Goal: Task Accomplishment & Management: Use online tool/utility

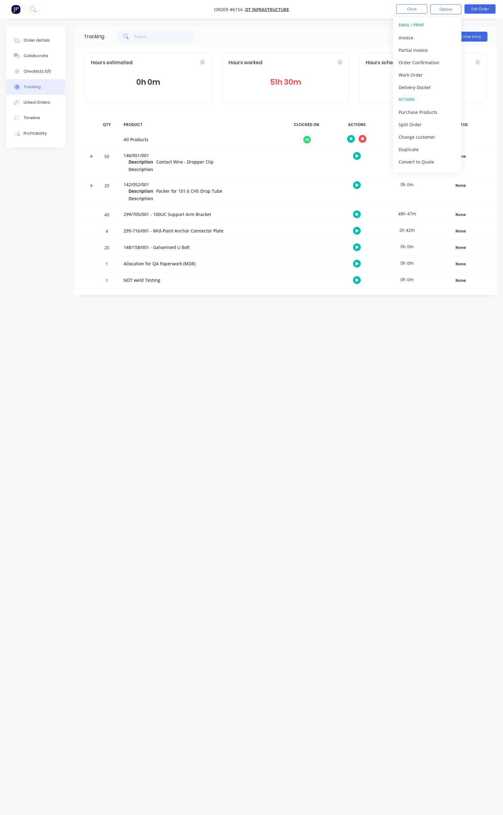
click at [276, 241] on div "148/158/001 - Galvanised U Bolt" at bounding box center [200, 248] width 160 height 16
drag, startPoint x: 123, startPoint y: 156, endPoint x: 149, endPoint y: 156, distance: 26.4
click at [149, 156] on div "146/051/001 Description Contact Wire - Dropper Clip Description" at bounding box center [200, 162] width 160 height 29
copy div "146/051/001"
drag, startPoint x: 156, startPoint y: 161, endPoint x: 207, endPoint y: 164, distance: 50.3
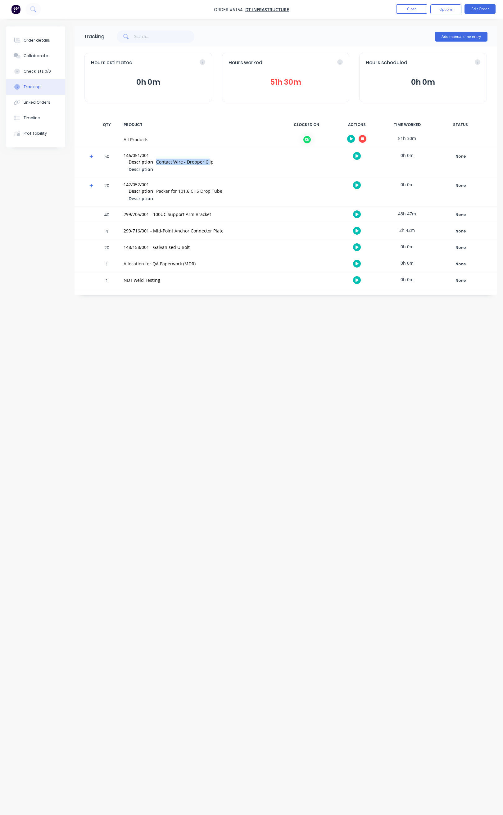
click at [207, 164] on span "Contact Wire - Dropper Clip" at bounding box center [184, 162] width 57 height 6
copy span "Contact Wire - Dropper Cl"
click at [48, 44] on button "Order details" at bounding box center [35, 41] width 59 height 16
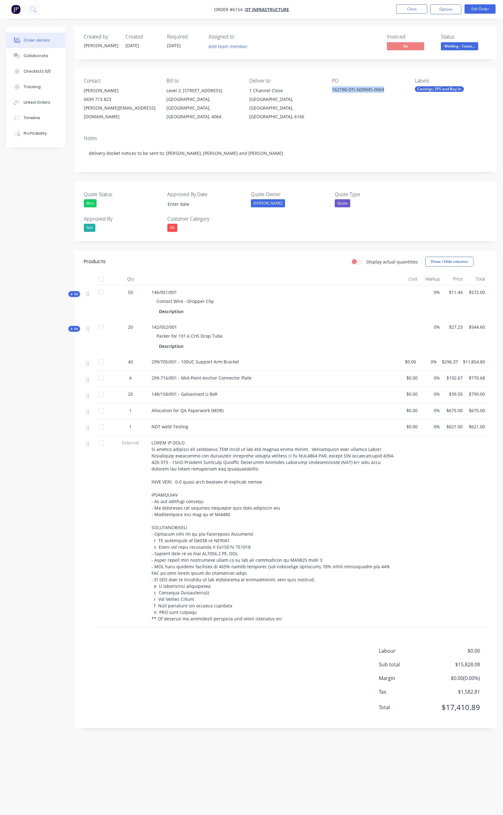
drag, startPoint x: 386, startPoint y: 90, endPoint x: 335, endPoint y: 97, distance: 51.0
click at [335, 97] on div "PO 162790-DTI-NDRMS-0069" at bounding box center [368, 99] width 73 height 43
copy div "162790-DTI-NDRMS-0069"
drag, startPoint x: 180, startPoint y: 319, endPoint x: 152, endPoint y: 320, distance: 28.3
click at [152, 320] on div "142/052/001 Packer for 101.6 CHS Drop Tube Description" at bounding box center [273, 337] width 248 height 35
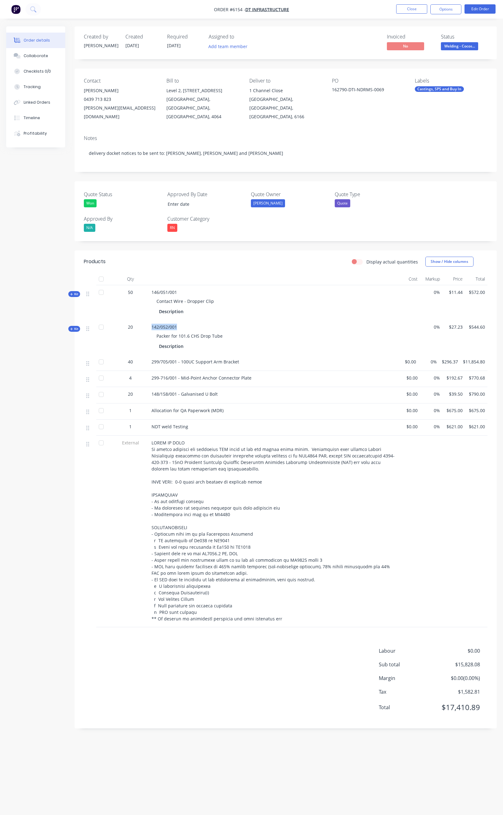
copy span "142/052/001"
drag, startPoint x: 179, startPoint y: 327, endPoint x: 221, endPoint y: 330, distance: 42.0
click at [221, 330] on div "Packer for 101.6 CHS Drop Tube" at bounding box center [272, 335] width 243 height 11
drag, startPoint x: 153, startPoint y: 326, endPoint x: 220, endPoint y: 329, distance: 66.8
click at [220, 330] on div "Packer for 101.6 CHS Drop Tube" at bounding box center [272, 335] width 243 height 11
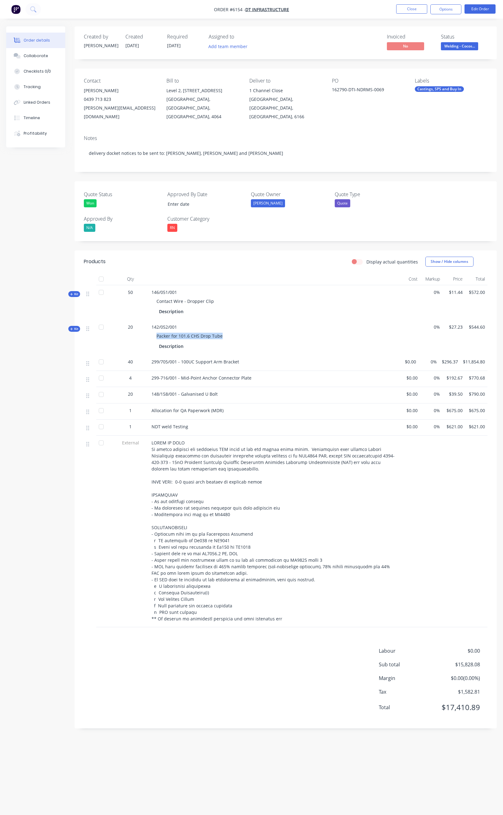
copy span "Packer for 101.6 CHS Drop Tube"
click at [38, 54] on div "Collaborate" at bounding box center [36, 56] width 25 height 6
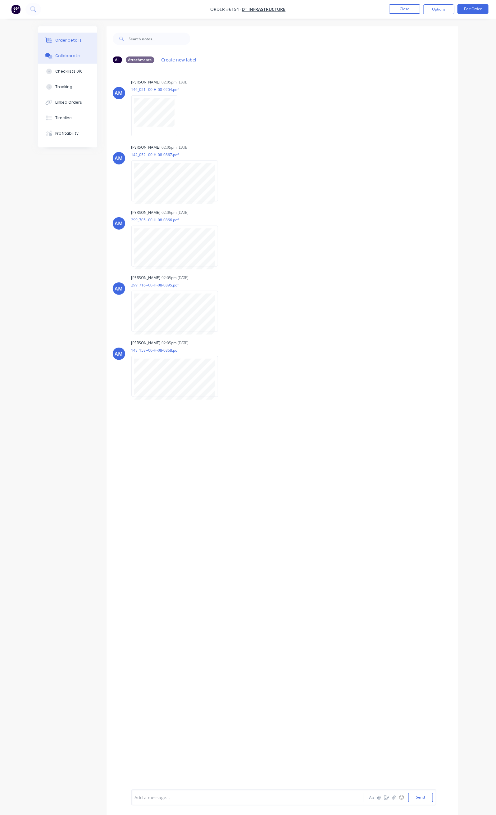
click at [55, 42] on div "Order details" at bounding box center [68, 41] width 26 height 6
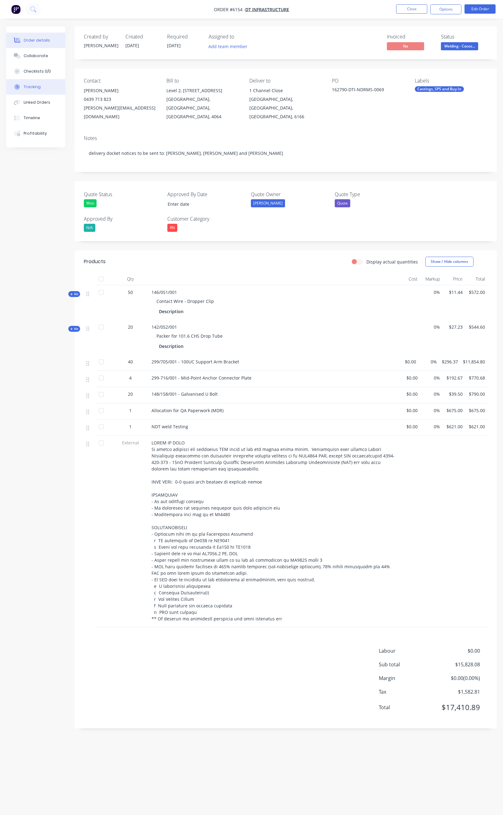
click at [44, 84] on button "Tracking" at bounding box center [35, 87] width 59 height 16
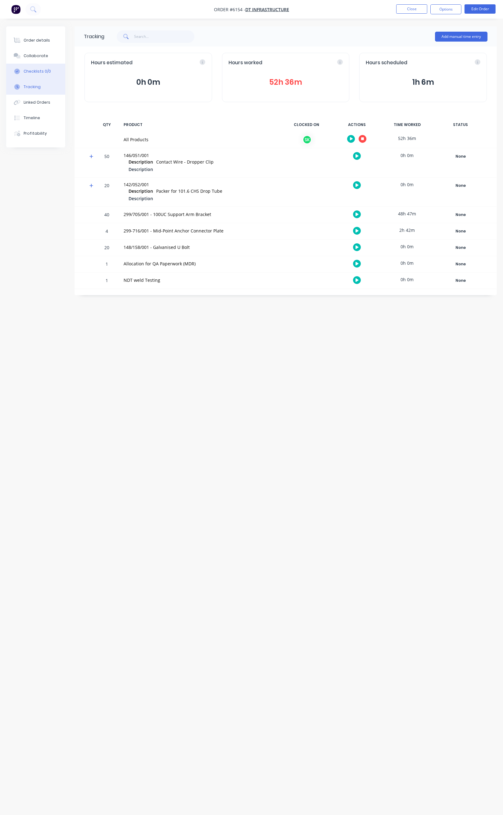
click at [46, 70] on div "Checklists 0/0" at bounding box center [37, 72] width 27 height 6
type textarea "x"
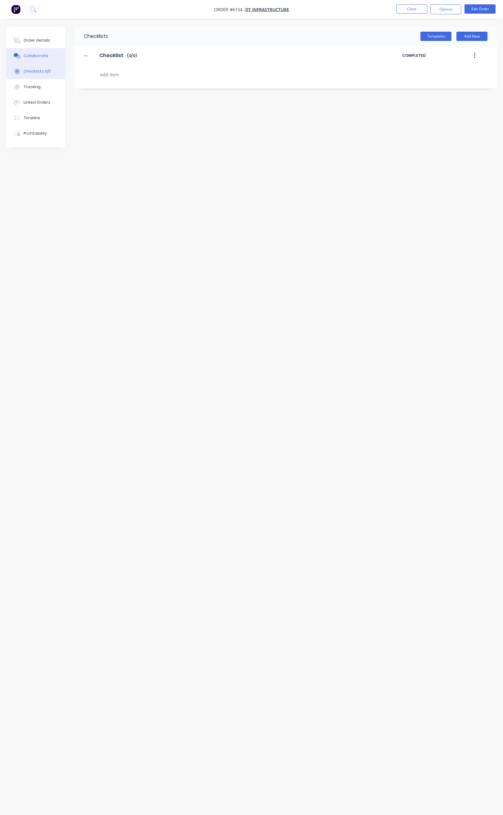
click at [45, 57] on div "Collaborate" at bounding box center [36, 56] width 25 height 6
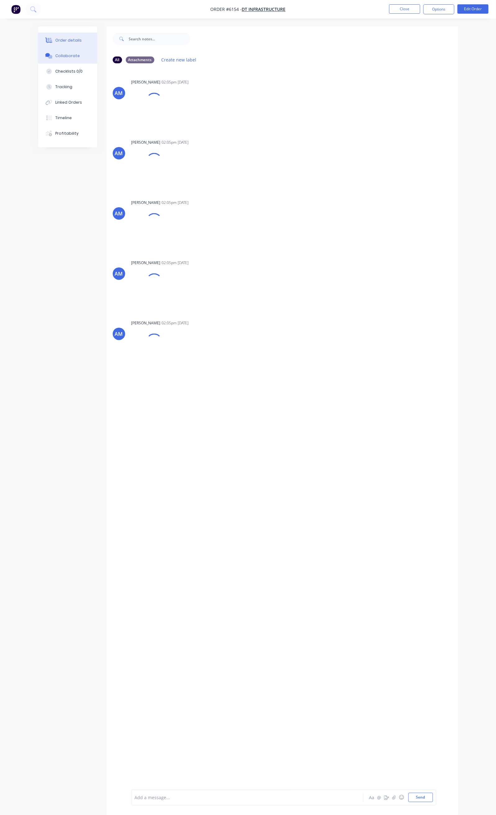
click at [55, 42] on div "Order details" at bounding box center [68, 41] width 26 height 6
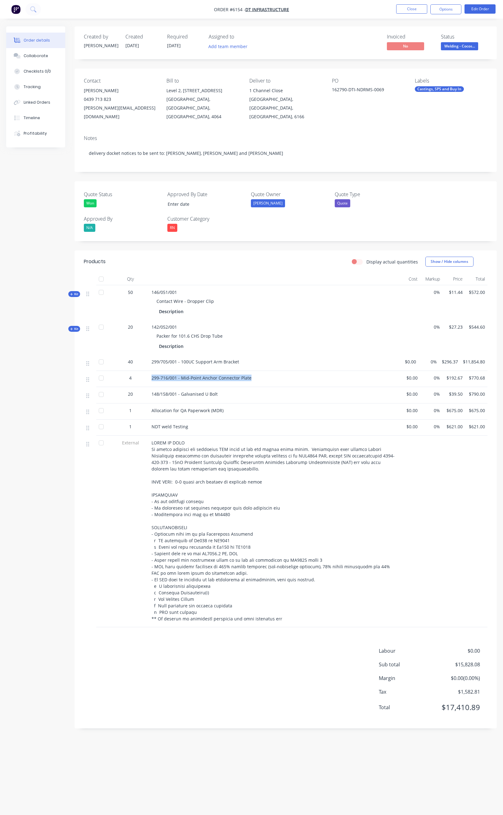
drag, startPoint x: 261, startPoint y: 371, endPoint x: 139, endPoint y: 372, distance: 122.3
click at [139, 372] on div "[PHONE_NUMBER]/001 - Mid-Point Anchor Connector Plate $0.00 0% $192.67 $770.68" at bounding box center [285, 379] width 403 height 16
copy div "299-716/001 - Mid-Point Anchor Connector Plate"
click at [229, 391] on div "148/158/001 - Galvanised U Bolt" at bounding box center [272, 394] width 243 height 7
drag, startPoint x: 229, startPoint y: 389, endPoint x: 150, endPoint y: 389, distance: 79.1
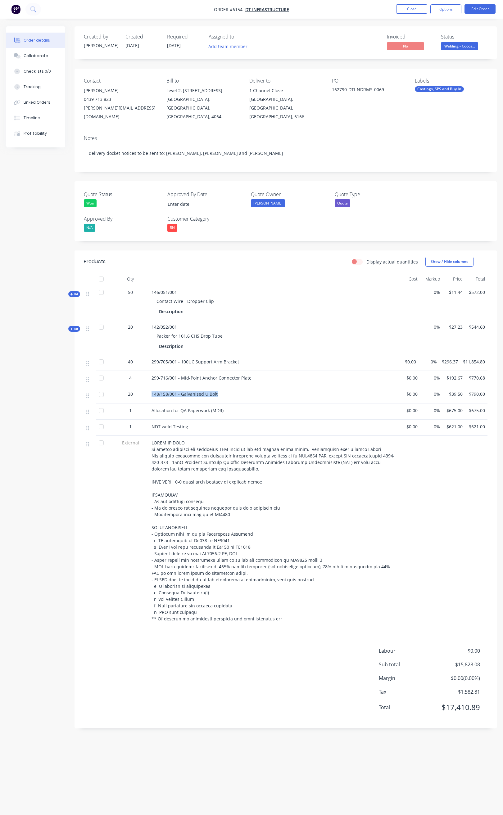
click at [150, 389] on div "148/158/001 - Galvanised U Bolt" at bounding box center [273, 395] width 248 height 16
copy span "148/158/001 - Galvanised U Bolt"
drag, startPoint x: 148, startPoint y: 282, endPoint x: 211, endPoint y: 295, distance: 63.8
click at [211, 295] on div "146/051/001 Contact Wire - Dropper Clip Description" at bounding box center [273, 302] width 248 height 35
copy div "146/051/001 Contact Wire - Dropper Clip"
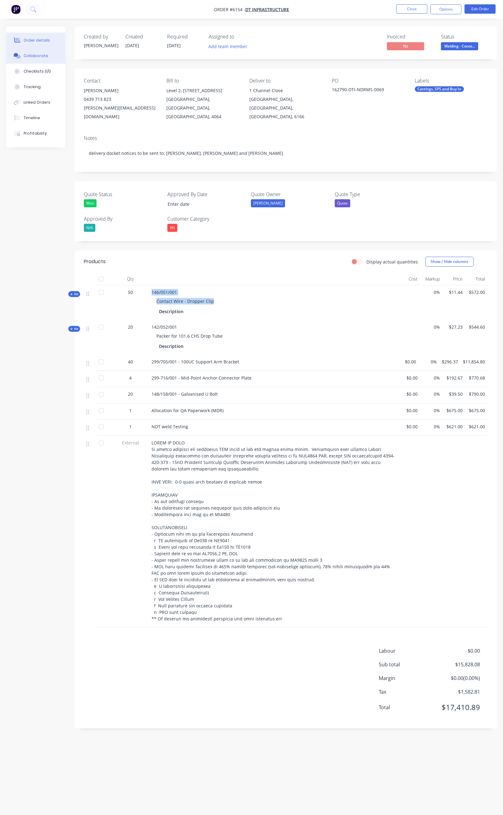
click at [42, 56] on div "Collaborate" at bounding box center [36, 56] width 25 height 6
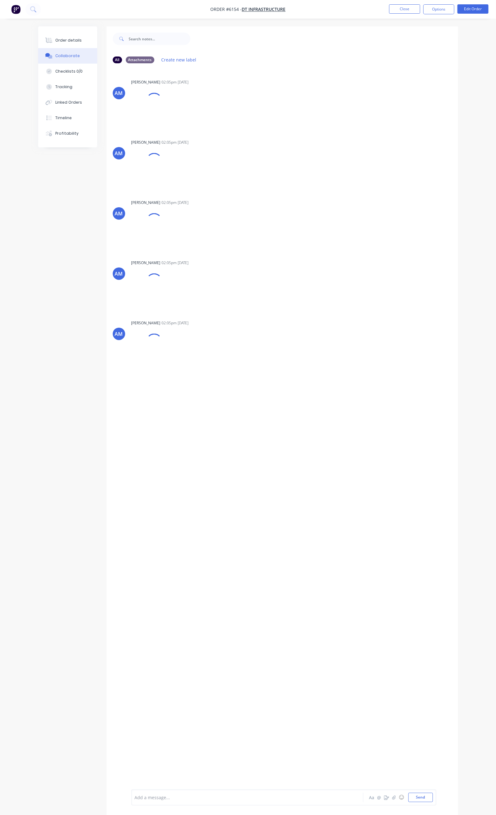
click at [135, 797] on div at bounding box center [246, 797] width 223 height 7
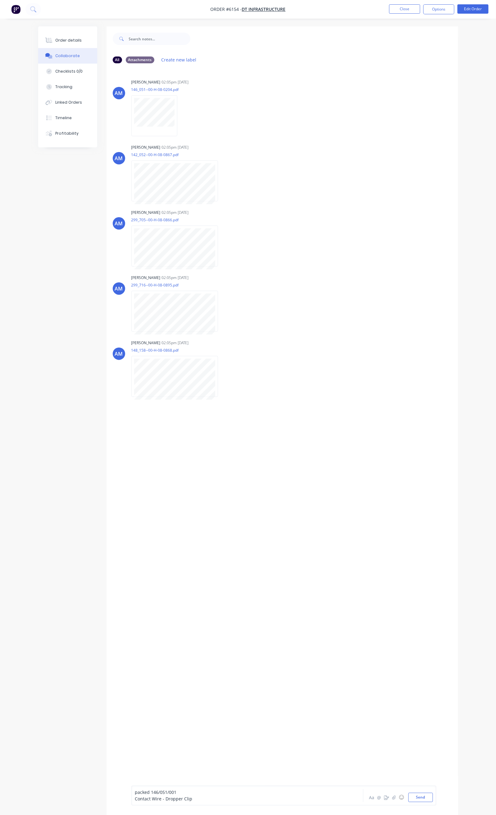
click at [135, 798] on span "Contact Wire - Dropper Clip" at bounding box center [163, 799] width 57 height 6
click at [135, 798] on span "packed 146/051/001 Contact Wire - Dropper Clip" at bounding box center [185, 798] width 100 height 6
click at [216, 798] on div "packed x 50 146/051/001 Contact Wire - Dropper Clip" at bounding box center [246, 797] width 223 height 7
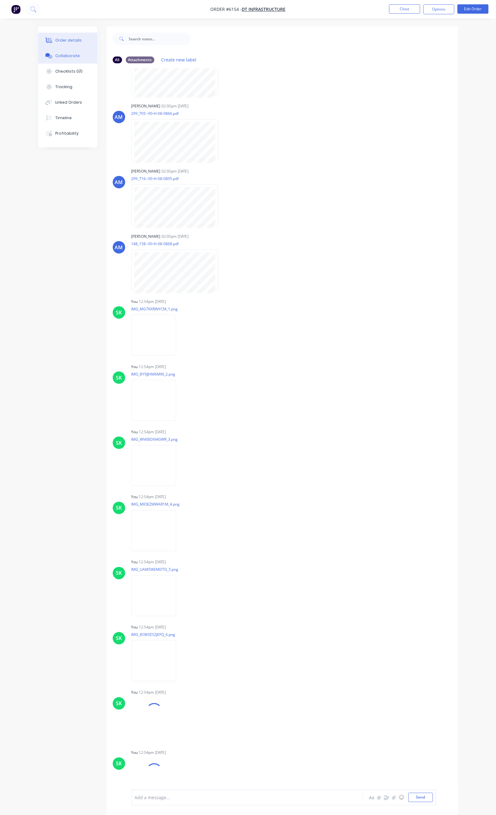
click at [41, 44] on button "Order details" at bounding box center [67, 41] width 59 height 16
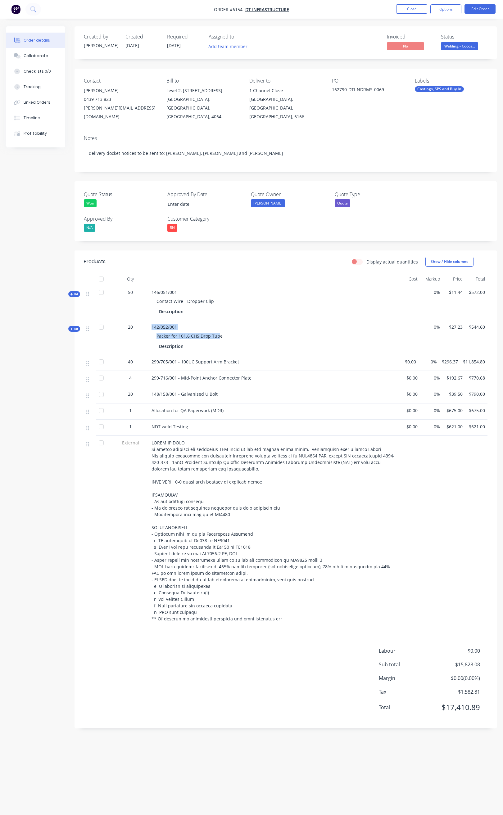
drag, startPoint x: 154, startPoint y: 317, endPoint x: 219, endPoint y: 332, distance: 66.8
click at [219, 332] on div "142/052/001 Packer for 101.6 CHS Drop Tube Description" at bounding box center [273, 337] width 248 height 35
copy div "142/052/001 Packer for 101.6 CHS Drop Tub"
click at [44, 57] on div "Collaborate" at bounding box center [36, 56] width 25 height 6
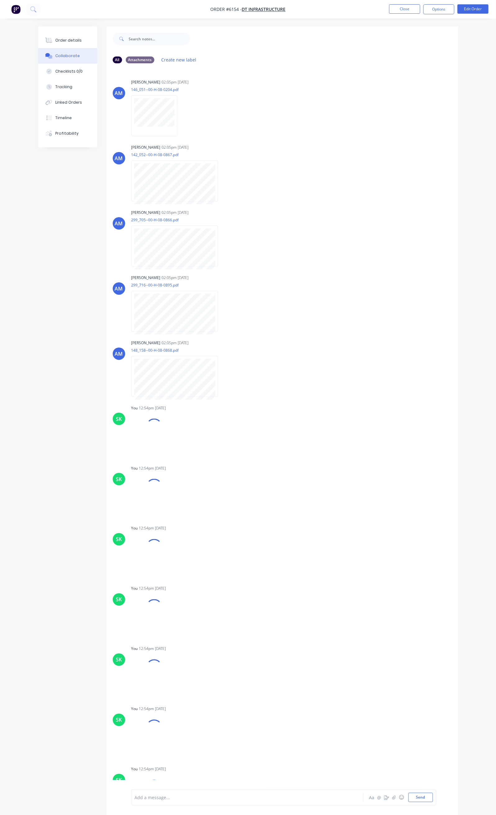
click at [135, 801] on div "Add a message..." at bounding box center [246, 797] width 223 height 9
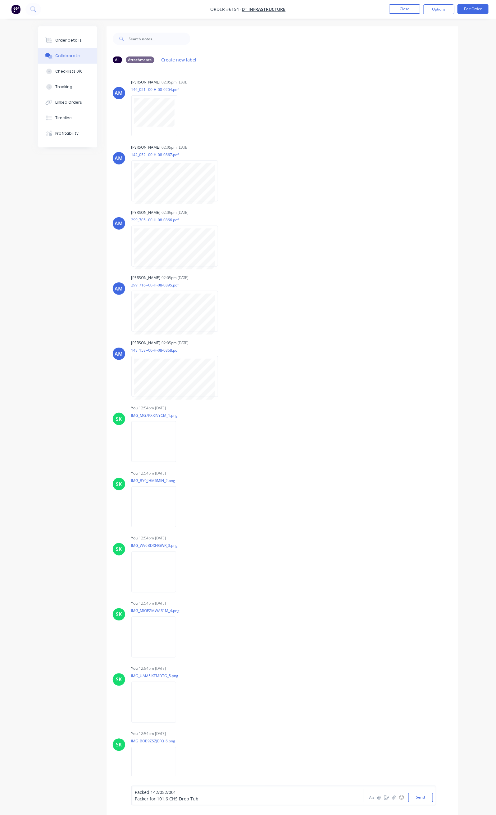
click at [135, 792] on span "Packed 142/052/001" at bounding box center [155, 792] width 41 height 6
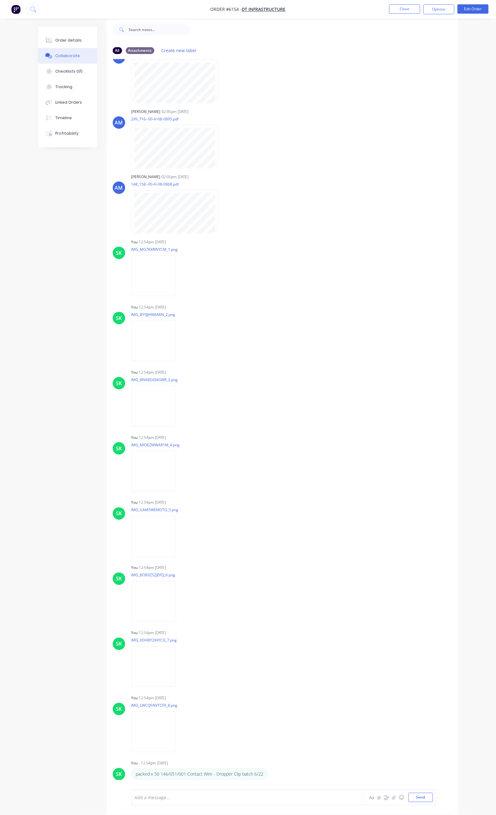
scroll to position [194, 0]
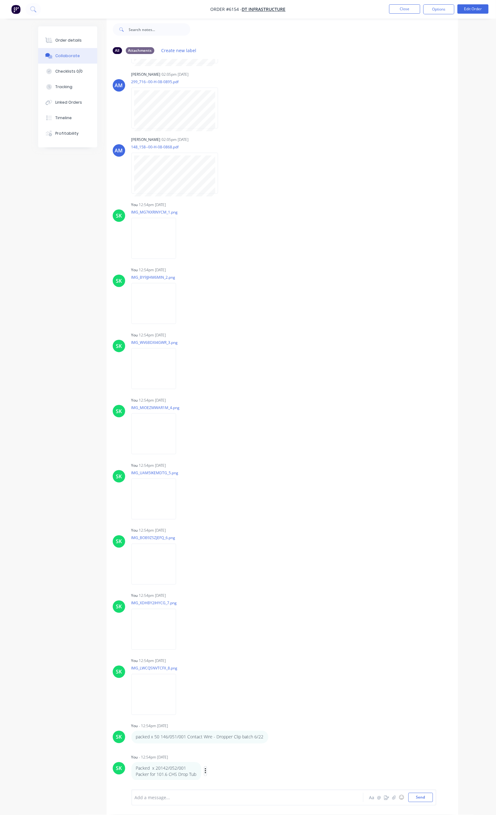
click at [205, 769] on icon "button" at bounding box center [206, 771] width 2 height 7
click at [209, 762] on button "Edit" at bounding box center [228, 763] width 39 height 10
click at [135, 798] on span "Packer for 101.6 CHS Drop Tub" at bounding box center [167, 799] width 64 height 6
click at [220, 797] on div "Packed x 20142/052/001 Packer for 101.6 CHS Drop Tub" at bounding box center [246, 797] width 223 height 7
click at [433, 796] on button "Send" at bounding box center [420, 797] width 25 height 9
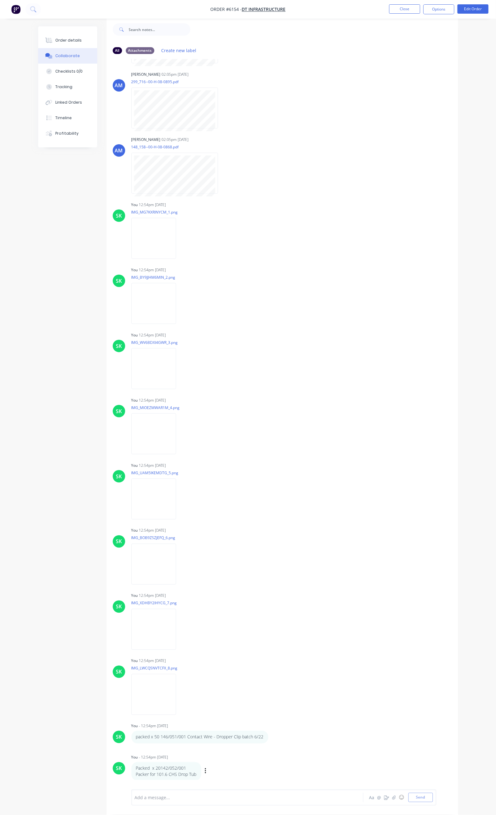
scroll to position [188, 0]
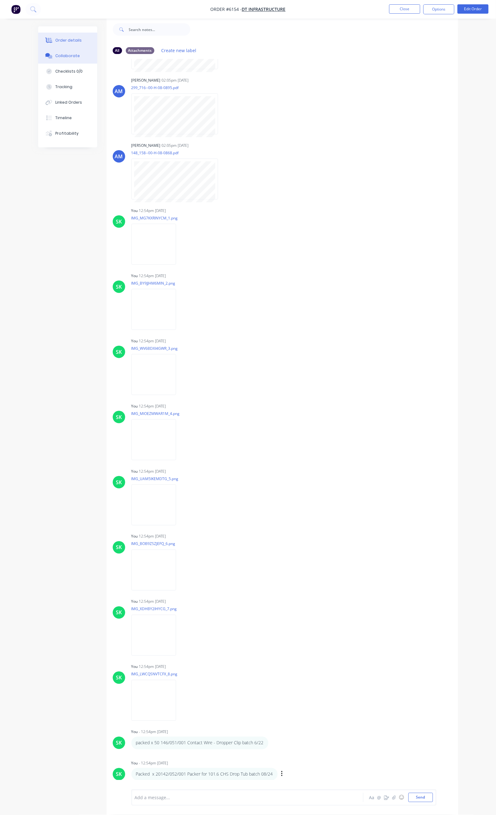
click at [55, 38] on div "Order details" at bounding box center [68, 41] width 26 height 6
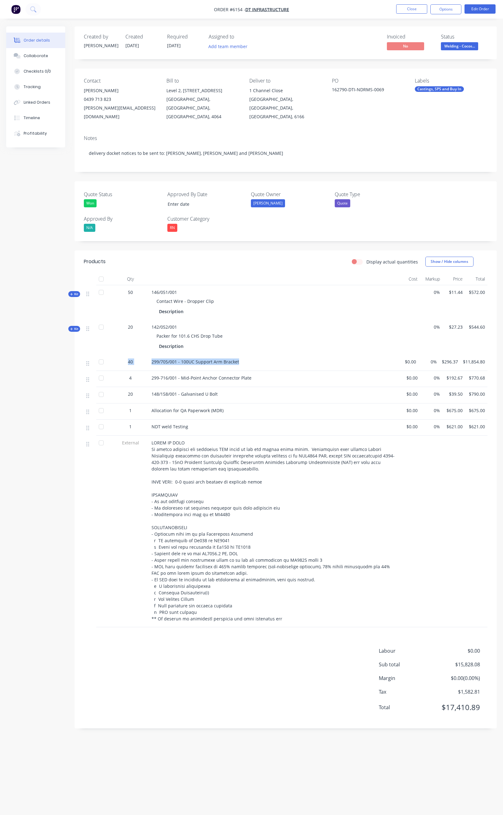
drag, startPoint x: 128, startPoint y: 352, endPoint x: 239, endPoint y: 353, distance: 110.2
click at [239, 355] on div "40 299/705/001 - 100UC Support Arm Bracket $0.00 0% $296.37 $11,854.80" at bounding box center [285, 363] width 403 height 16
copy div "40 299/705/001 - 100UC Support Arm Bracket"
click at [44, 59] on button "Collaborate" at bounding box center [35, 56] width 59 height 16
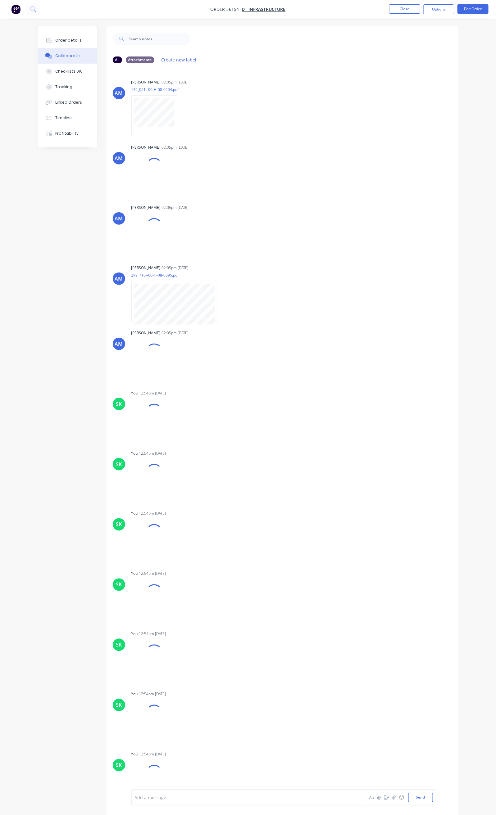
click at [135, 797] on div at bounding box center [246, 797] width 223 height 7
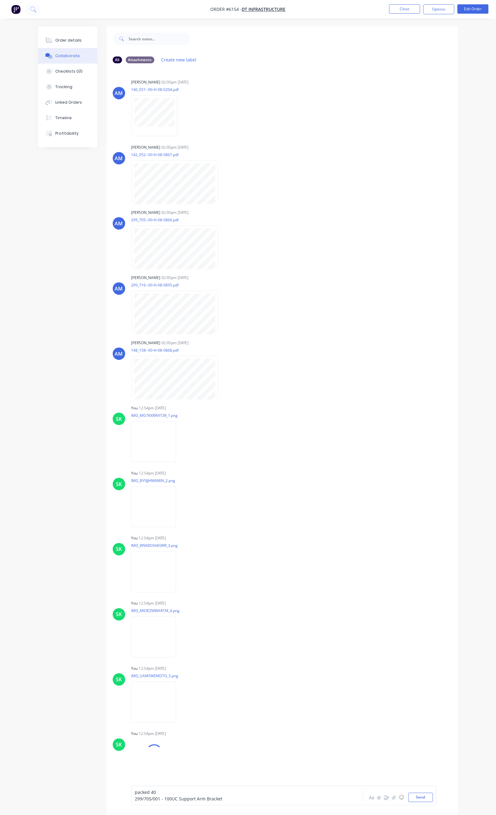
click at [135, 799] on div "packed 40 299/705/001 - 100UC Support Arm Bracket" at bounding box center [246, 795] width 223 height 13
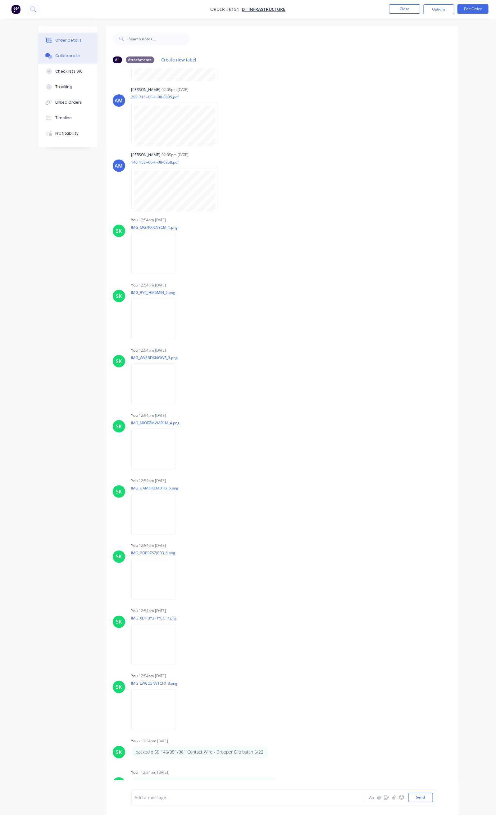
click at [55, 42] on div "Order details" at bounding box center [68, 41] width 26 height 6
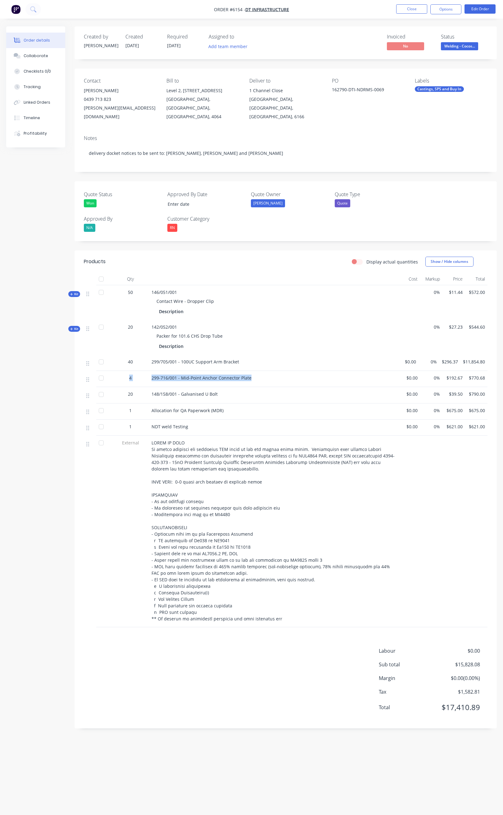
drag, startPoint x: 126, startPoint y: 371, endPoint x: 252, endPoint y: 373, distance: 126.6
click at [251, 374] on div "[PHONE_NUMBER]/001 - Mid-Point Anchor Connector Plate $0.00 0% $192.67 $770.68" at bounding box center [285, 379] width 403 height 16
click at [37, 52] on button "Collaborate" at bounding box center [35, 56] width 59 height 16
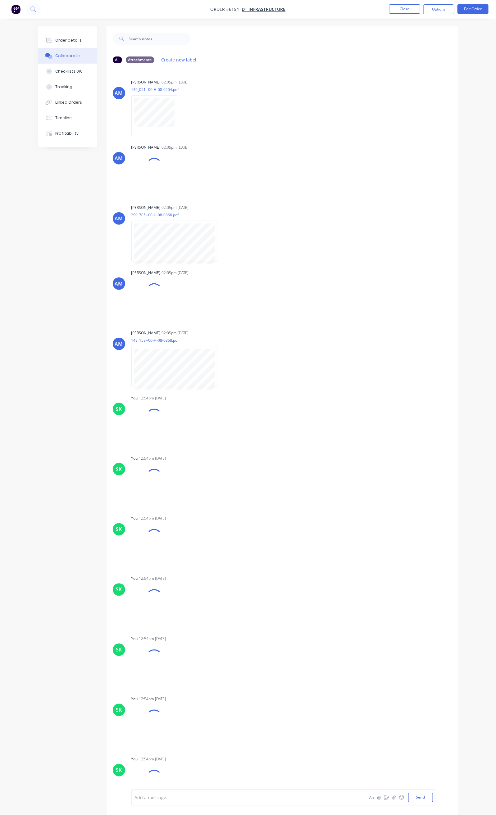
click at [135, 795] on div at bounding box center [246, 797] width 223 height 7
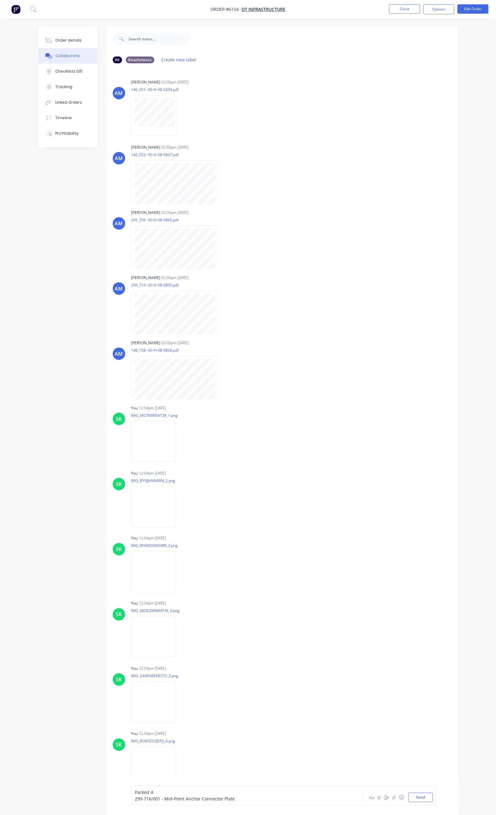
click at [135, 799] on div "Packed [PHONE_NUMBER]/001 - Mid-Point Anchor Connector Plate" at bounding box center [246, 795] width 223 height 13
click at [135, 800] on div "Packed [PHONE_NUMBER]/001 - Mid-Point Anchor Connector Plate" at bounding box center [246, 795] width 223 height 13
click at [135, 799] on span "299-716/001 - Mid-Point Anchor Connector Plate" at bounding box center [185, 799] width 100 height 6
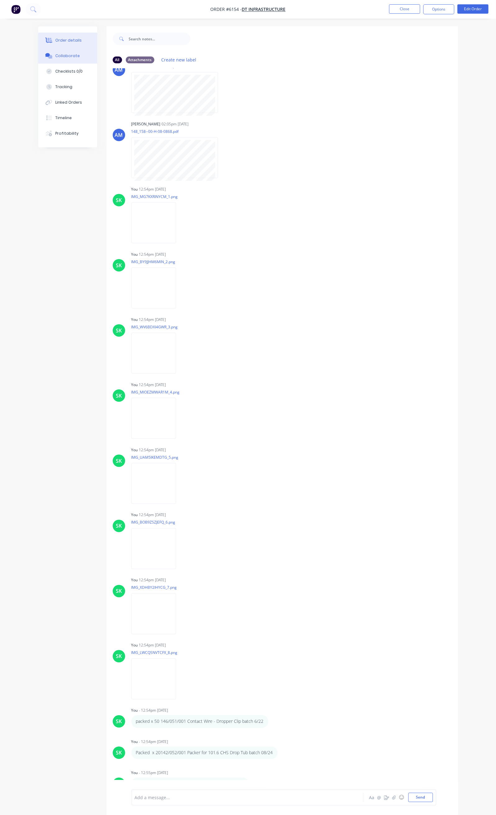
click at [55, 39] on div "Order details" at bounding box center [68, 41] width 26 height 6
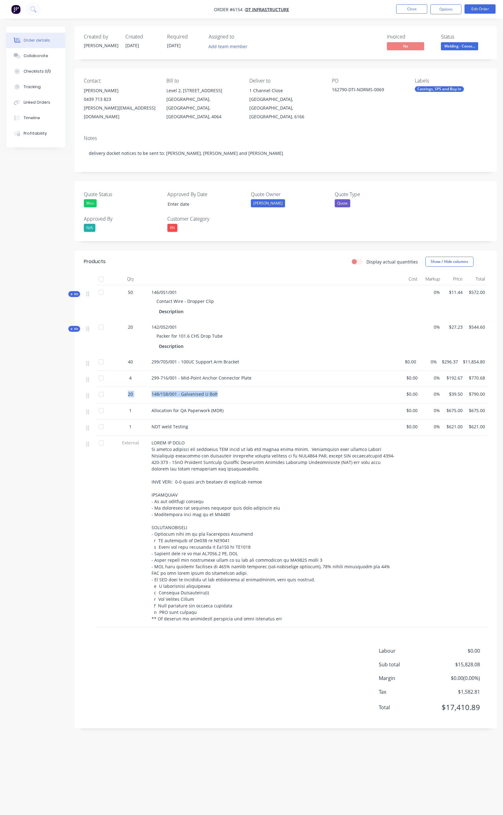
drag, startPoint x: 123, startPoint y: 386, endPoint x: 219, endPoint y: 388, distance: 95.9
click at [219, 388] on div "20 148/158/001 - Galvanised U Bolt $0.00 0% $39.50 $790.00" at bounding box center [285, 395] width 403 height 16
click at [42, 58] on div "Collaborate" at bounding box center [36, 56] width 25 height 6
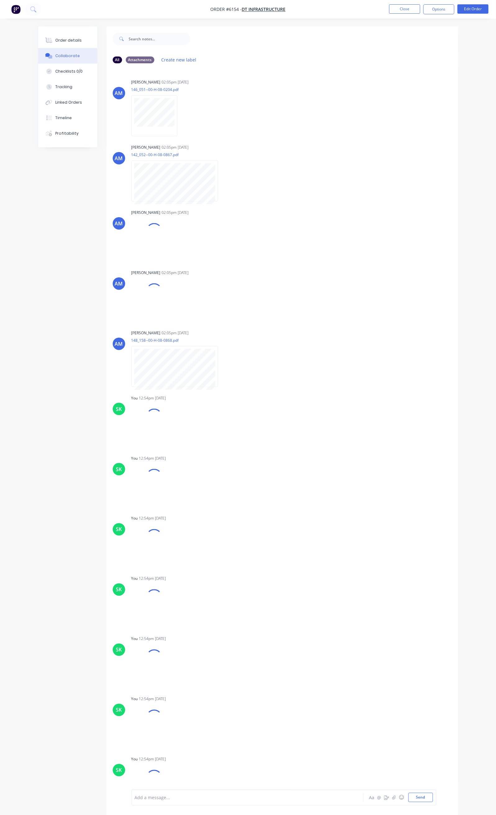
click at [135, 799] on div at bounding box center [246, 797] width 223 height 7
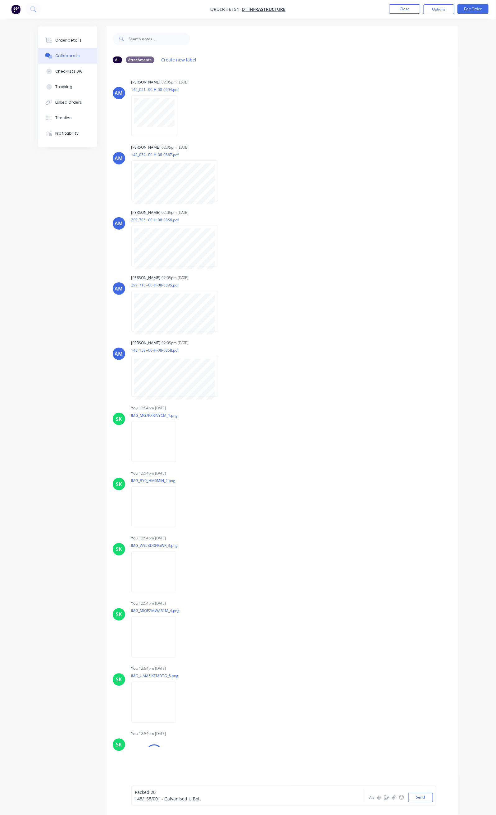
click at [135, 800] on span "148/158/001 - Galvanised U Bolt" at bounding box center [168, 799] width 66 height 6
click at [409, 10] on button "Close" at bounding box center [404, 8] width 31 height 9
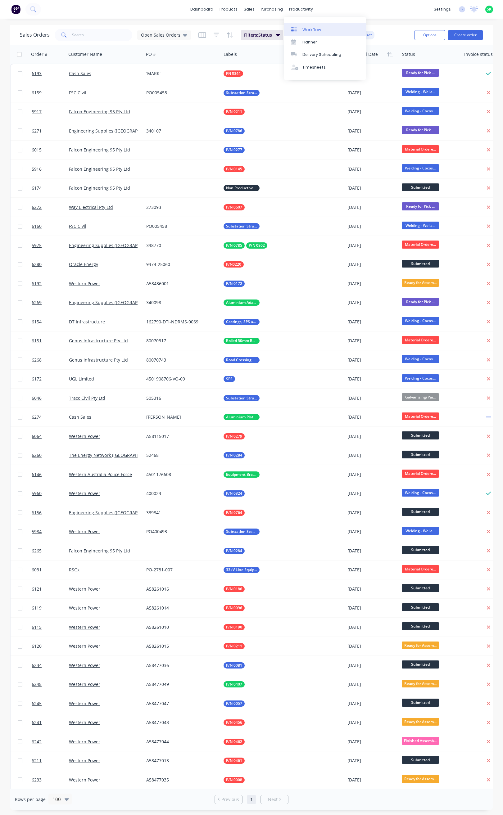
click at [303, 27] on div "Workflow" at bounding box center [311, 30] width 19 height 6
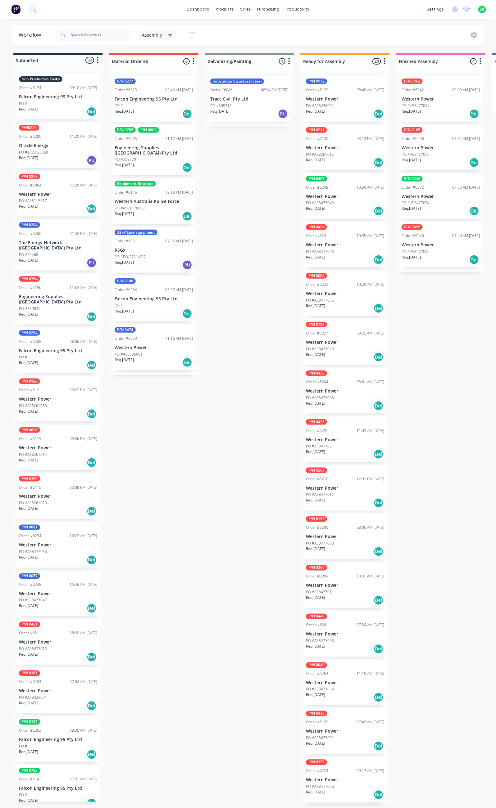
click at [195, 34] on icon "button" at bounding box center [192, 35] width 7 height 8
click at [186, 127] on icon "button" at bounding box center [186, 129] width 4 height 7
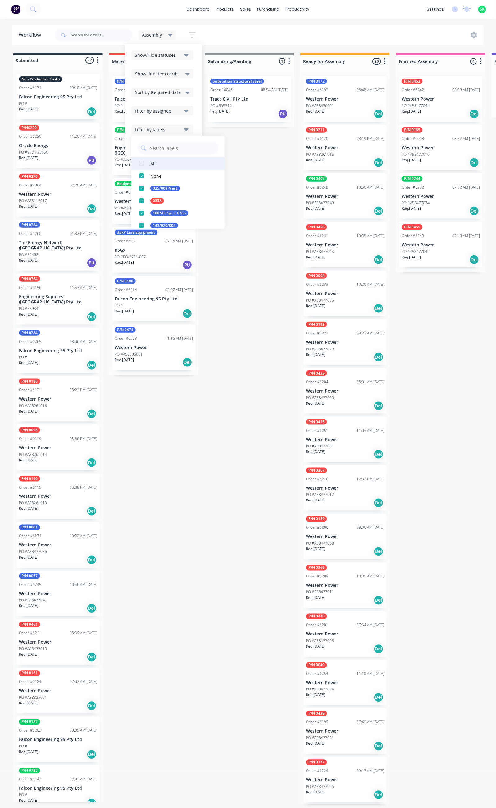
click at [157, 161] on button "All" at bounding box center [177, 163] width 93 height 12
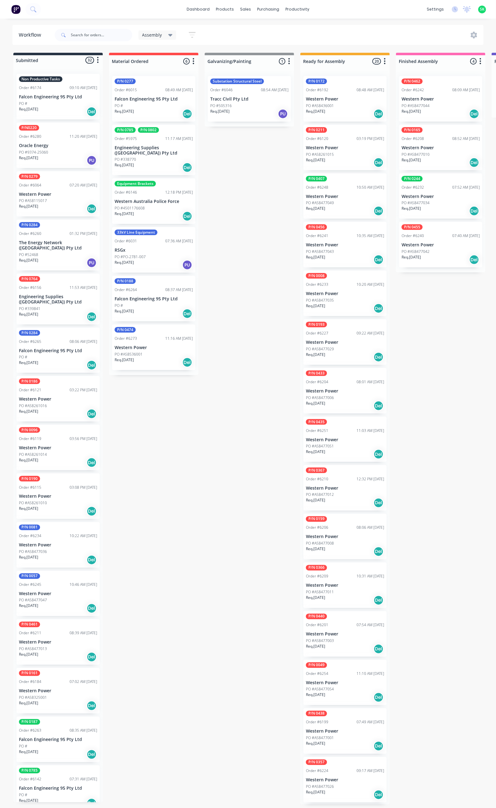
click at [56, 148] on div "P/N0220 Order #6280 11:20 AM [DATE] Oracle Energy PO #9374-25060 Req. [DATE] PU" at bounding box center [57, 146] width 83 height 46
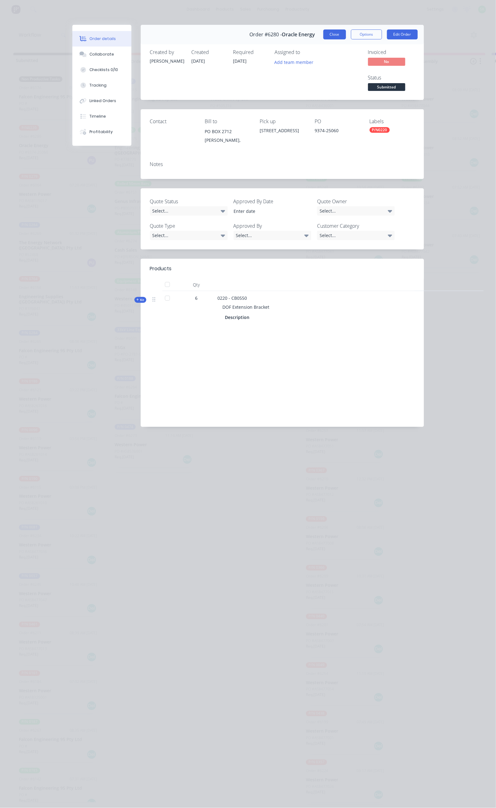
click at [346, 34] on button "Close" at bounding box center [334, 34] width 23 height 10
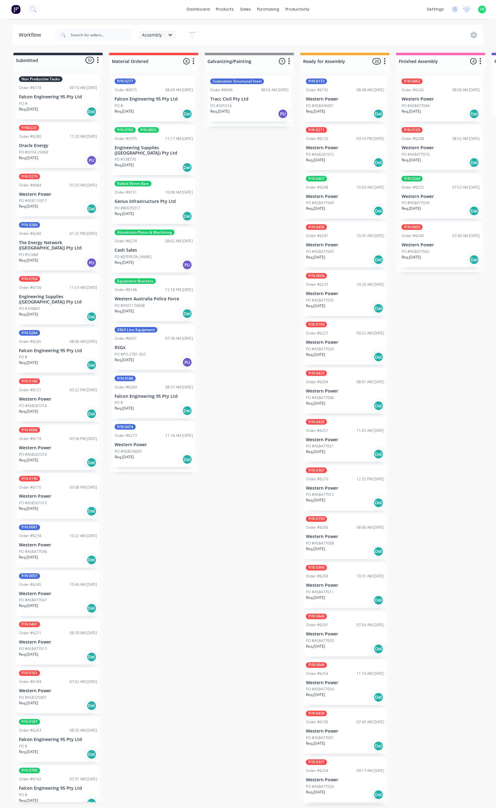
drag, startPoint x: 152, startPoint y: 805, endPoint x: 195, endPoint y: 807, distance: 42.9
click at [71, 35] on input "text" at bounding box center [101, 35] width 61 height 12
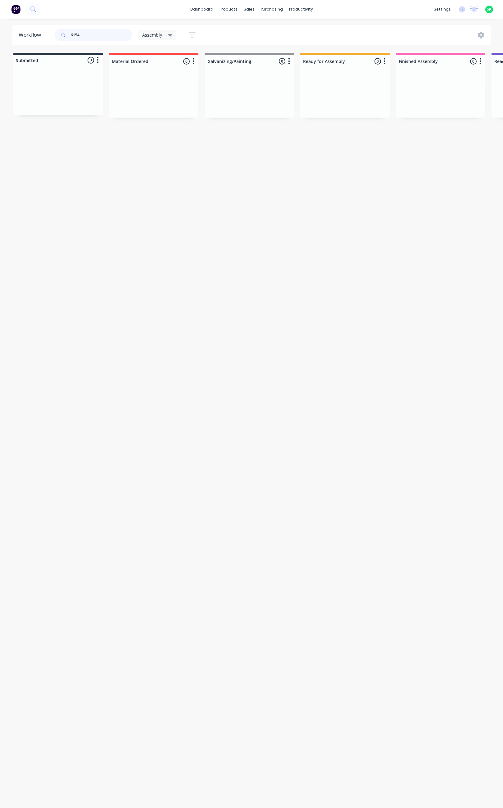
type input "6154"
click at [191, 32] on icon "button" at bounding box center [192, 35] width 7 height 6
click at [182, 128] on button "Filter by labels" at bounding box center [162, 129] width 62 height 9
click at [184, 127] on icon "button" at bounding box center [186, 129] width 4 height 7
click at [258, 26] on link "Sales Orders" at bounding box center [282, 29] width 82 height 12
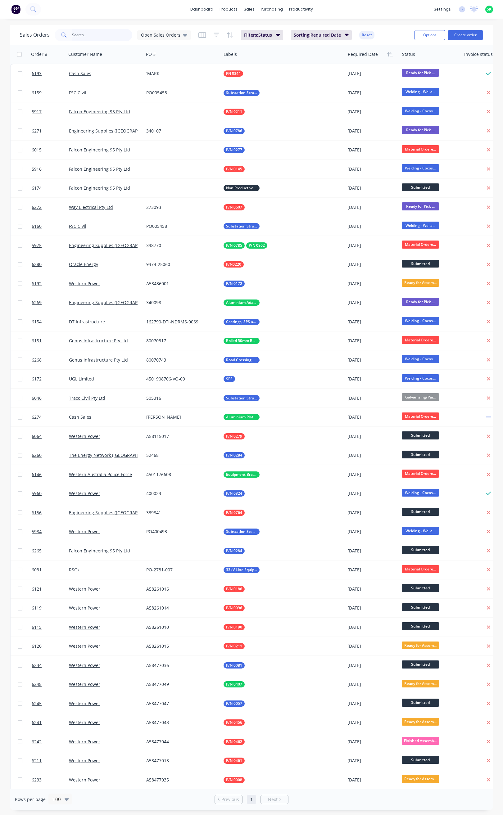
click at [79, 37] on input "text" at bounding box center [102, 35] width 61 height 12
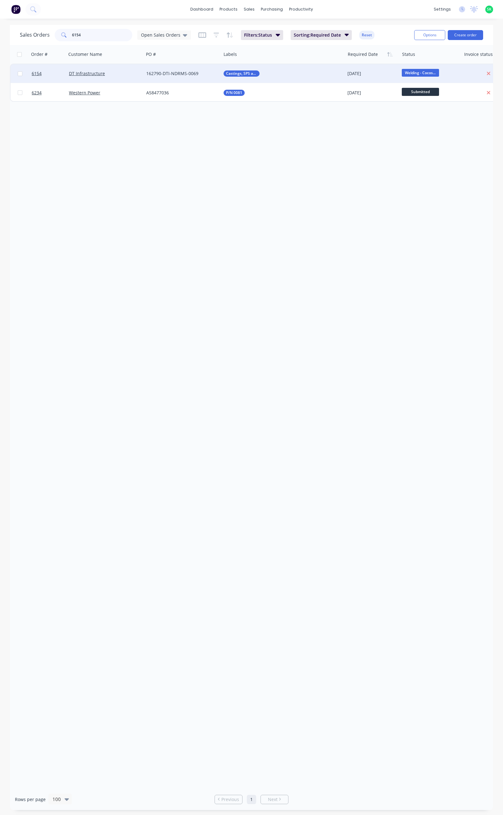
type input "6154"
click at [426, 70] on span "Welding - Cocos..." at bounding box center [420, 73] width 37 height 8
click at [429, 171] on span "Ready for Delivery" at bounding box center [423, 173] width 38 height 6
drag, startPoint x: 348, startPoint y: 169, endPoint x: 338, endPoint y: 166, distance: 10.5
click at [346, 171] on div "Order # Customer Name PO # Labels Required Date Status Invoice status Total ($)…" at bounding box center [251, 417] width 483 height 744
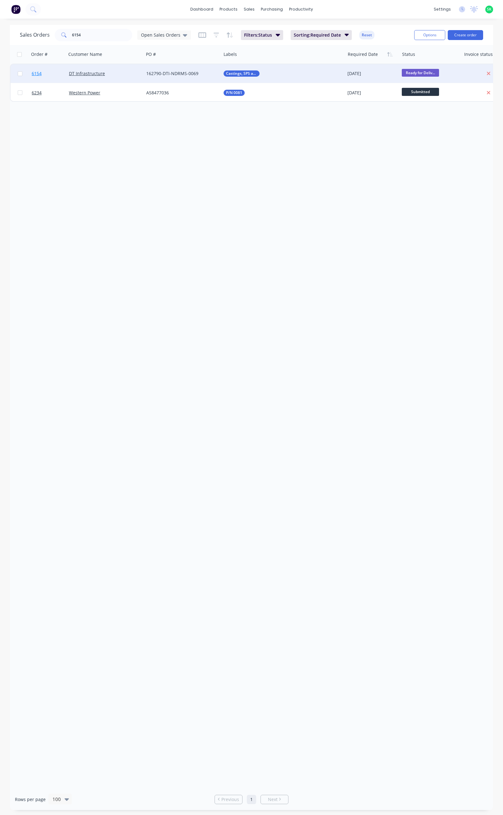
click at [38, 74] on span "6154" at bounding box center [37, 73] width 10 height 6
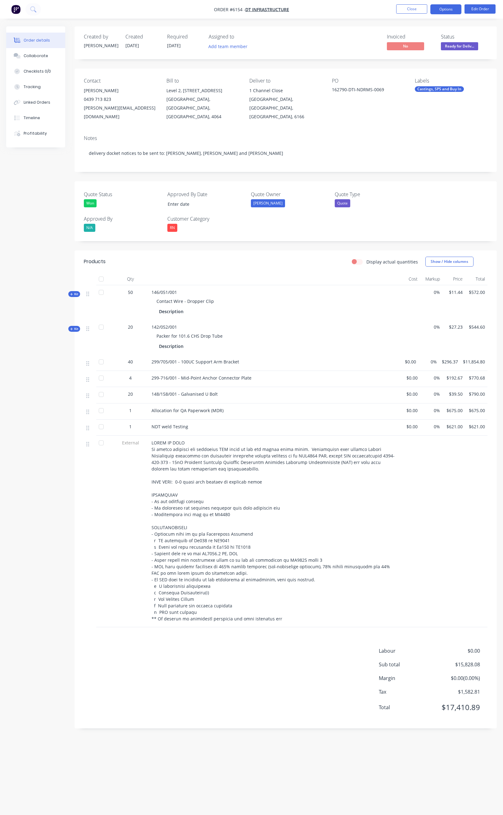
click at [447, 8] on button "Options" at bounding box center [445, 9] width 31 height 10
click at [426, 86] on div "Delivery Docket" at bounding box center [426, 87] width 57 height 9
click at [428, 61] on div "Without pricing" at bounding box center [426, 62] width 57 height 9
drag, startPoint x: 349, startPoint y: 13, endPoint x: 355, endPoint y: 11, distance: 6.0
click at [349, 13] on nav "Order #6154 - DT Infrastructure Close Options Edit Order" at bounding box center [251, 9] width 503 height 19
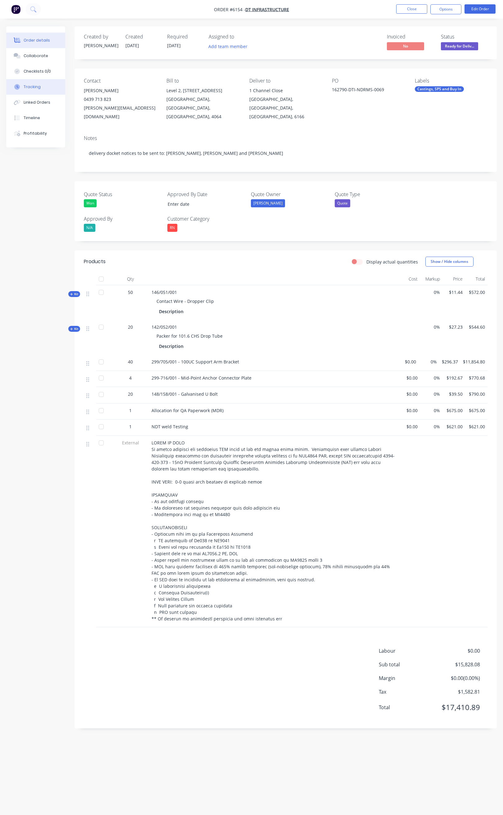
click at [33, 86] on div "Tracking" at bounding box center [32, 87] width 17 height 6
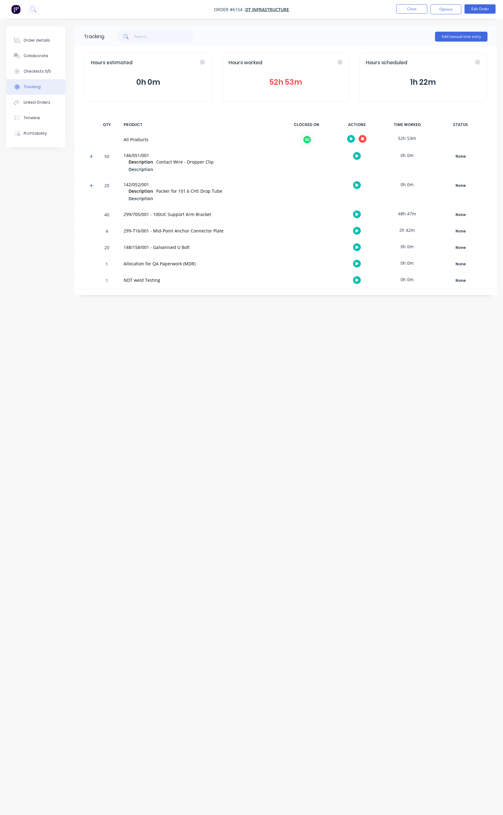
click at [363, 139] on icon "button" at bounding box center [362, 138] width 3 height 3
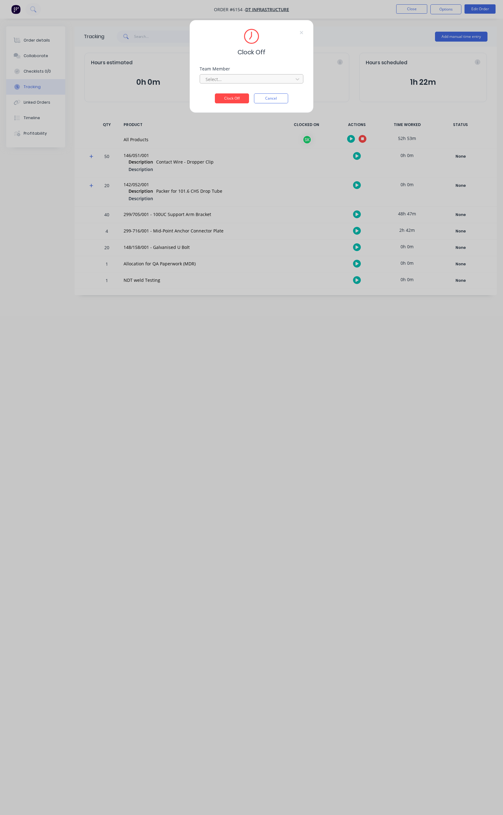
click at [255, 74] on div "Select..." at bounding box center [252, 78] width 104 height 9
click at [246, 91] on div "[PERSON_NAME]" at bounding box center [251, 92] width 103 height 11
click at [238, 98] on button "Clock Off" at bounding box center [232, 98] width 34 height 10
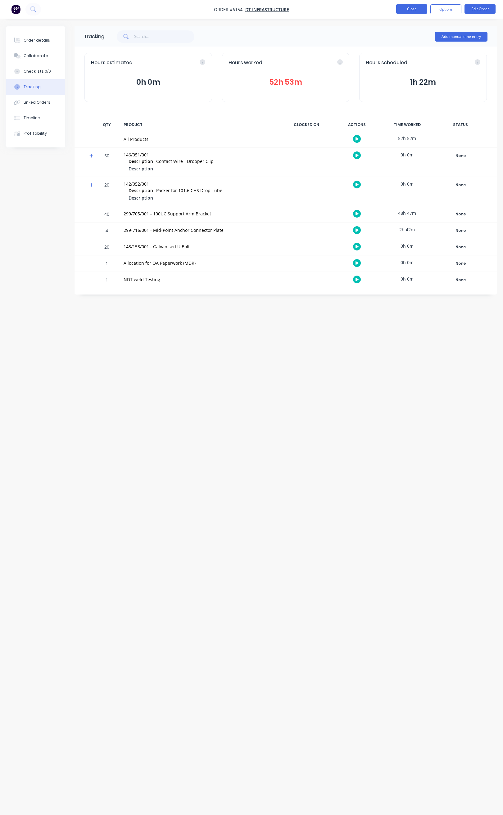
click at [409, 8] on button "Close" at bounding box center [411, 8] width 31 height 9
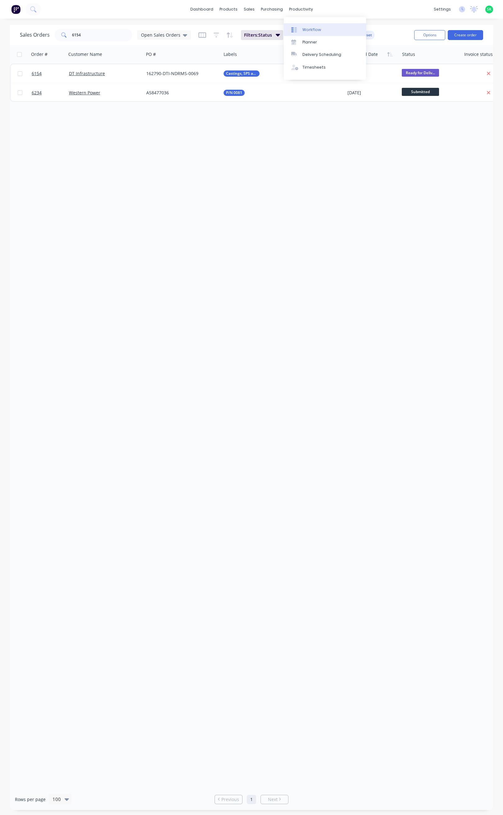
click at [302, 29] on link "Workflow" at bounding box center [325, 29] width 82 height 12
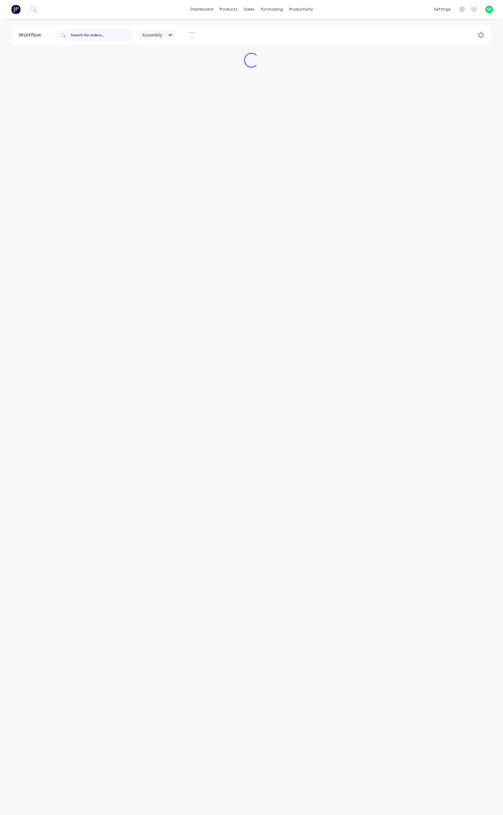
click at [86, 35] on input "text" at bounding box center [101, 35] width 61 height 12
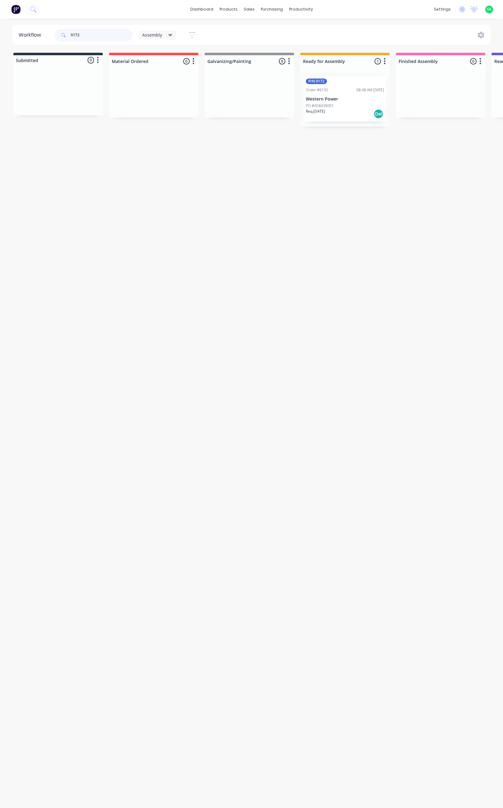
type input "0172"
click at [346, 102] on div "P/N 0172 Order #6192 08:48 AM [DATE] Western Power PO #A58436001 Req. [DATE] Del" at bounding box center [344, 99] width 83 height 46
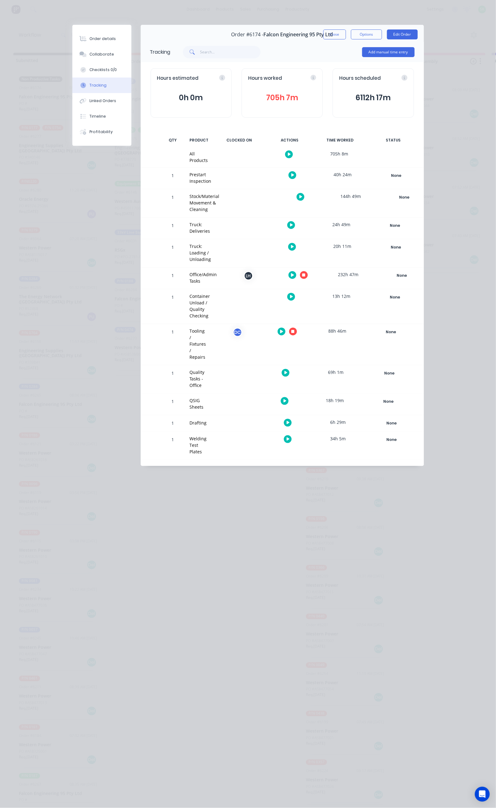
click at [294, 273] on icon "button" at bounding box center [292, 275] width 3 height 4
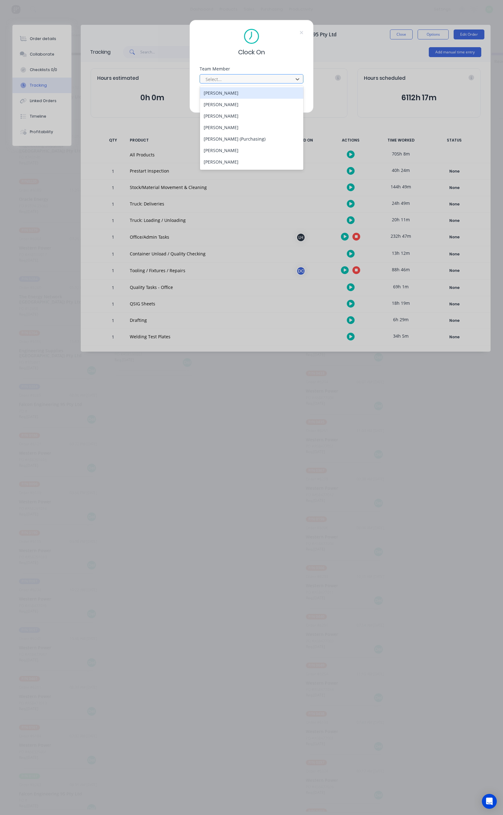
click at [239, 74] on div "Select..." at bounding box center [247, 78] width 89 height 9
type input "ste"
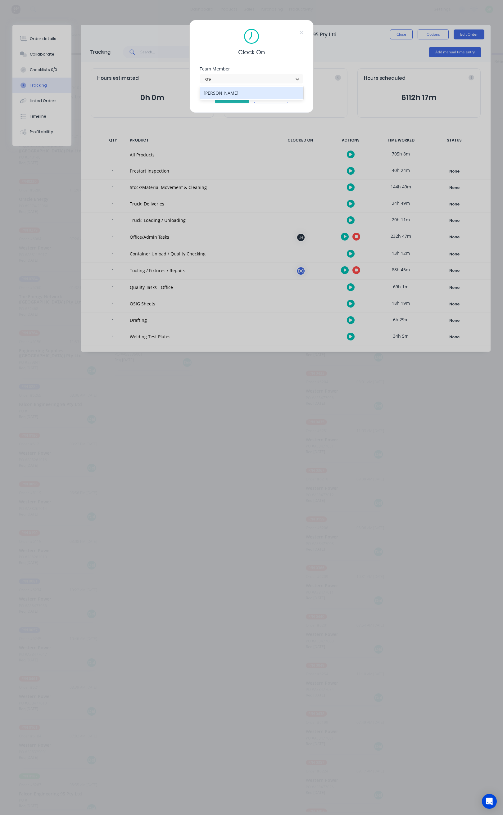
click at [215, 94] on div "[PERSON_NAME]" at bounding box center [251, 92] width 103 height 11
click at [227, 96] on button "Clock On" at bounding box center [232, 98] width 34 height 10
